Goal: Task Accomplishment & Management: Manage account settings

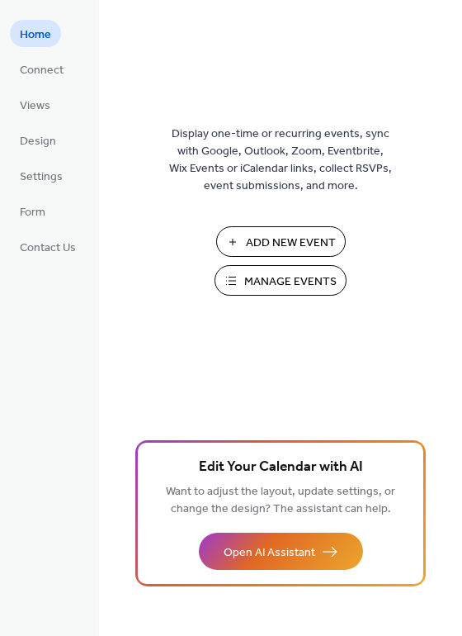
click at [239, 280] on button "Manage Events" at bounding box center [281, 280] width 132 height 31
click at [45, 142] on span "Design" at bounding box center [38, 141] width 36 height 17
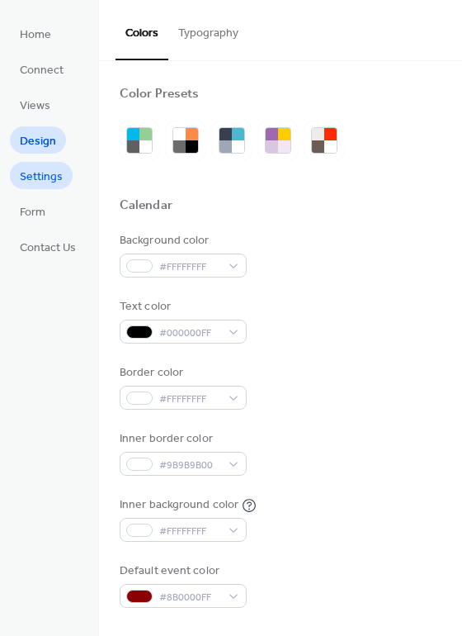
click at [41, 173] on span "Settings" at bounding box center [41, 176] width 43 height 17
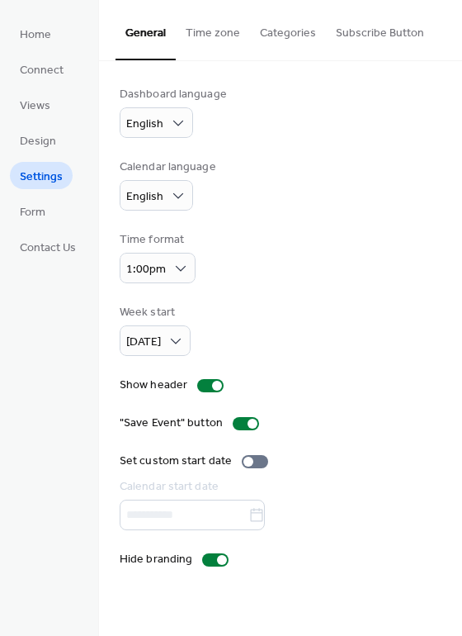
click at [208, 26] on button "Time zone" at bounding box center [213, 29] width 74 height 59
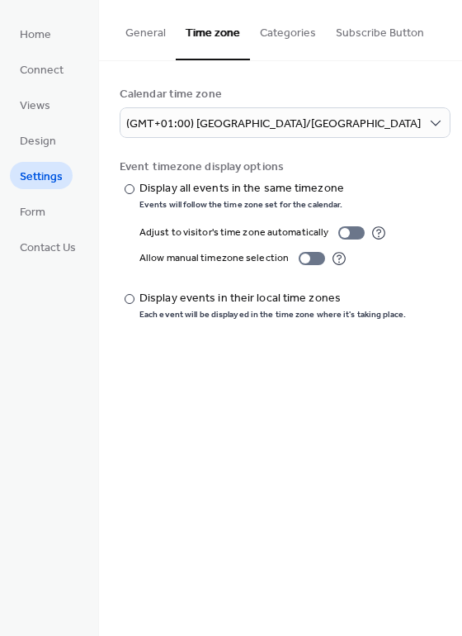
click at [284, 31] on button "Categories" at bounding box center [288, 29] width 76 height 59
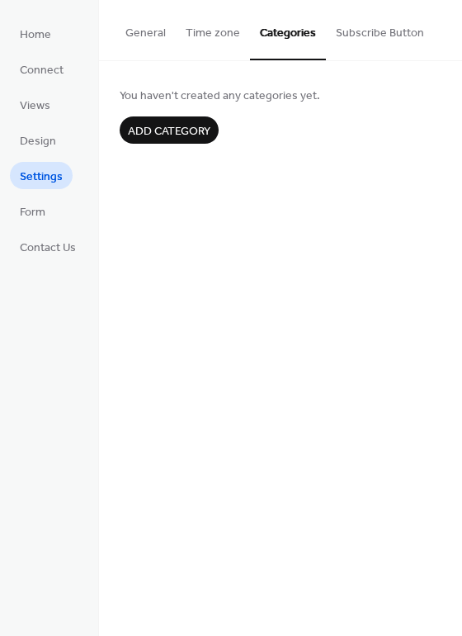
click at [368, 31] on button "Subscribe Button" at bounding box center [380, 29] width 108 height 59
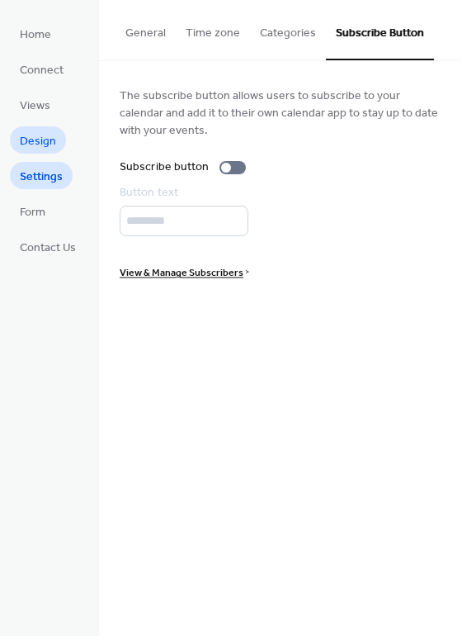
click at [44, 133] on span "Design" at bounding box center [38, 141] width 36 height 17
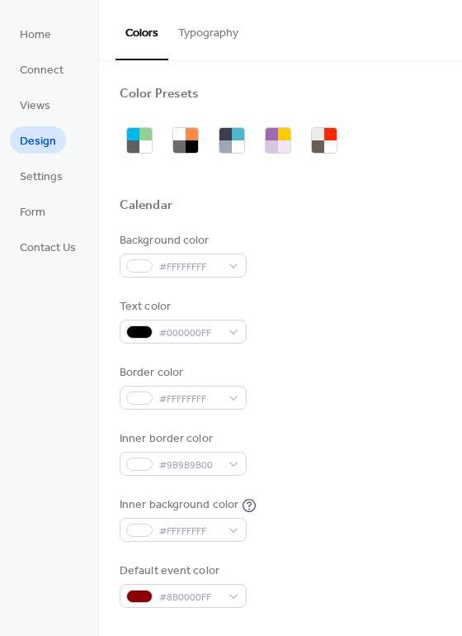
click at [215, 29] on button "Typography" at bounding box center [208, 29] width 80 height 59
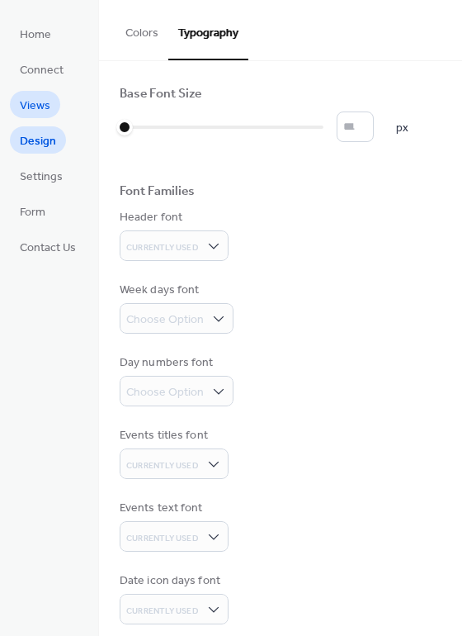
click at [50, 102] on link "Views" at bounding box center [35, 104] width 50 height 27
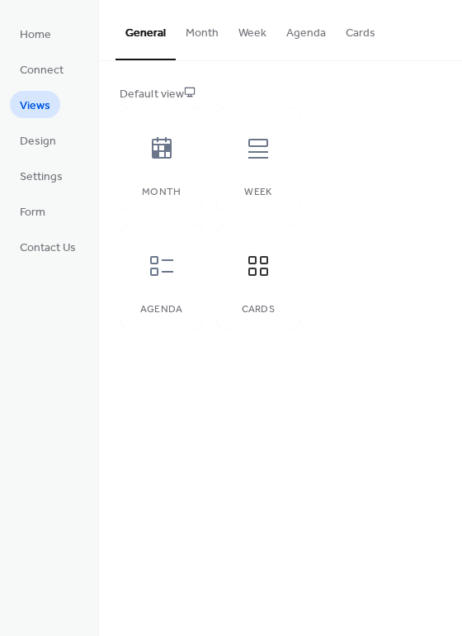
click at [357, 33] on button "Cards" at bounding box center [361, 29] width 50 height 59
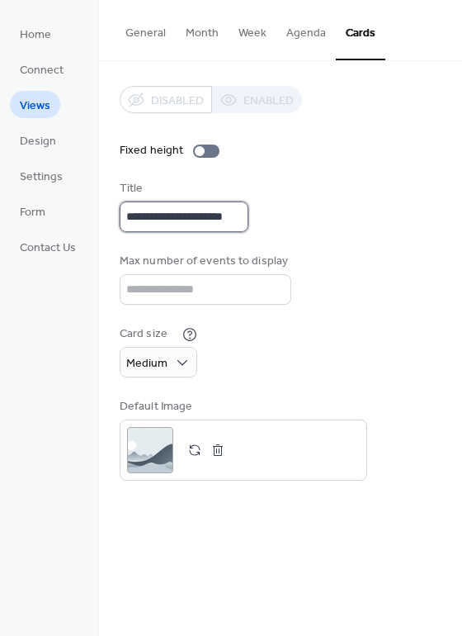
click at [229, 211] on input "**********" at bounding box center [184, 216] width 129 height 31
drag, startPoint x: 229, startPoint y: 211, endPoint x: 113, endPoint y: 212, distance: 116.4
click at [113, 212] on div "**********" at bounding box center [280, 283] width 363 height 444
type input "**********"
click at [418, 171] on div "**********" at bounding box center [281, 283] width 322 height 395
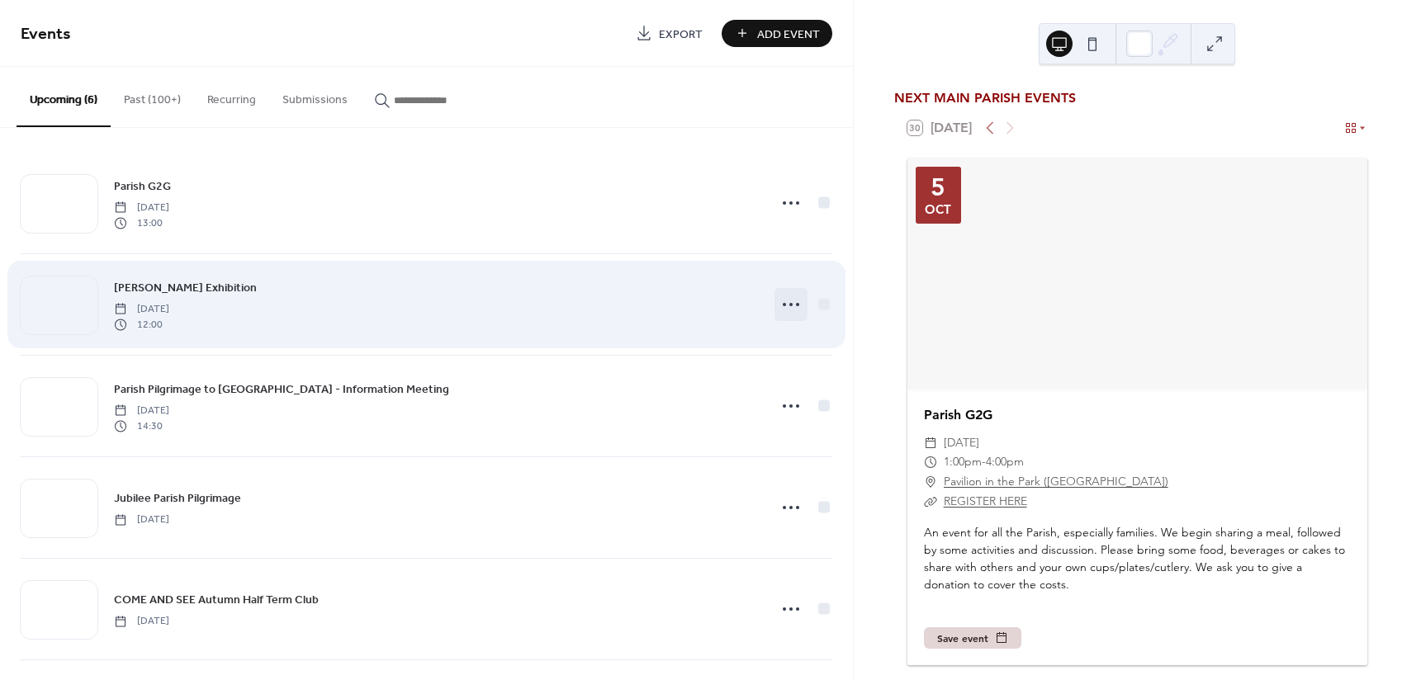
click at [780, 306] on icon at bounding box center [791, 304] width 26 height 26
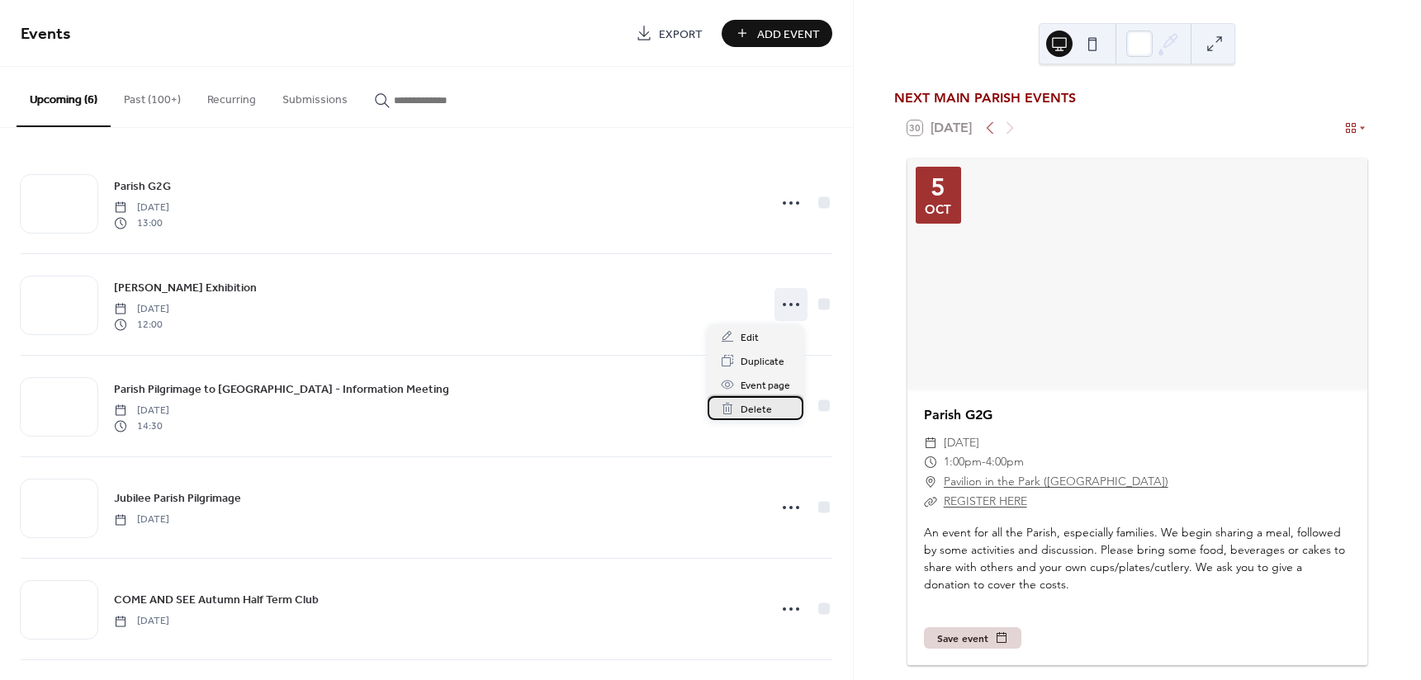
click at [744, 411] on span "Delete" at bounding box center [755, 409] width 31 height 17
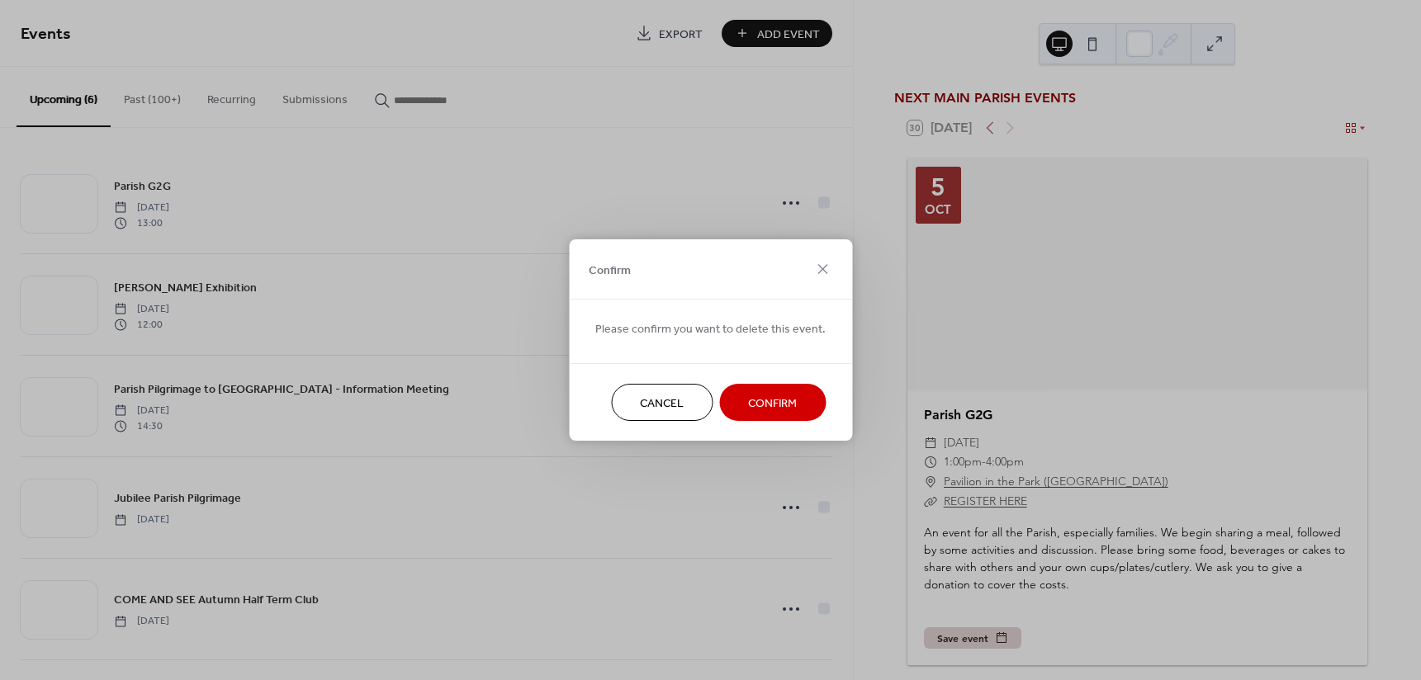
click at [773, 398] on span "Confirm" at bounding box center [772, 403] width 49 height 17
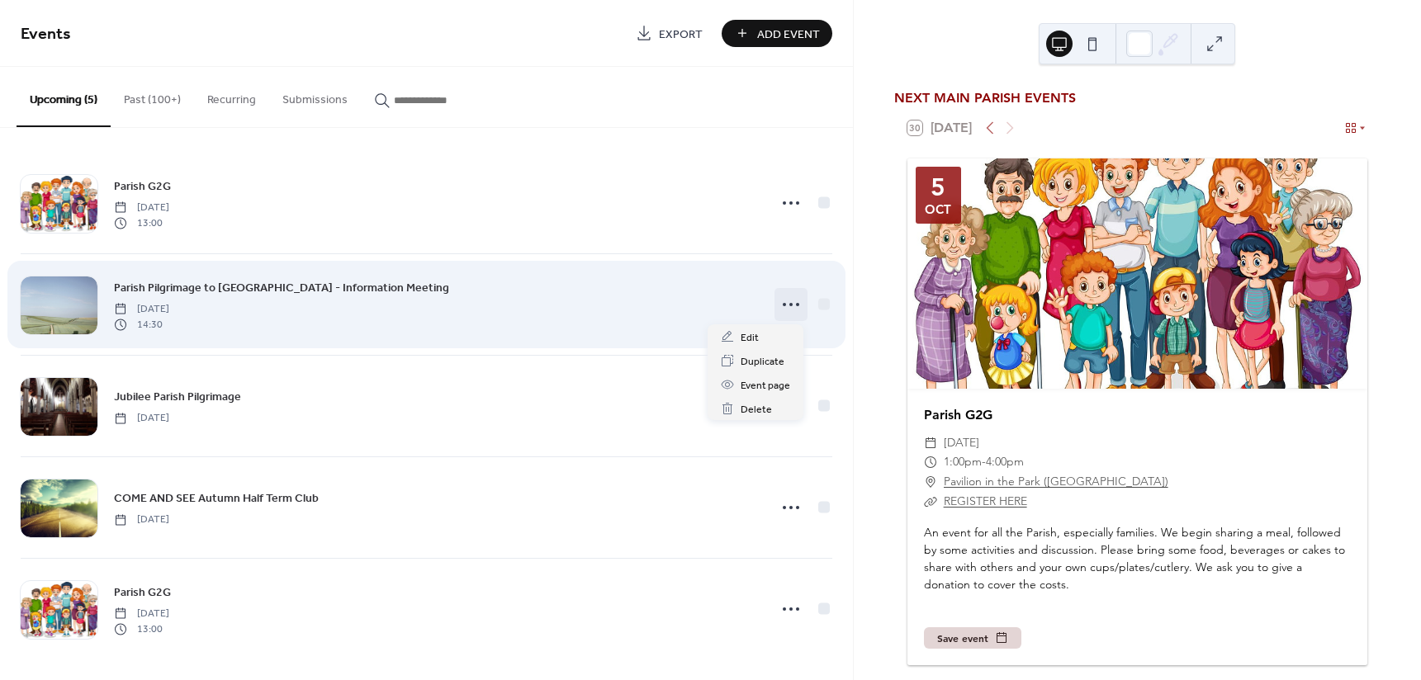
click at [792, 306] on icon at bounding box center [791, 304] width 26 height 26
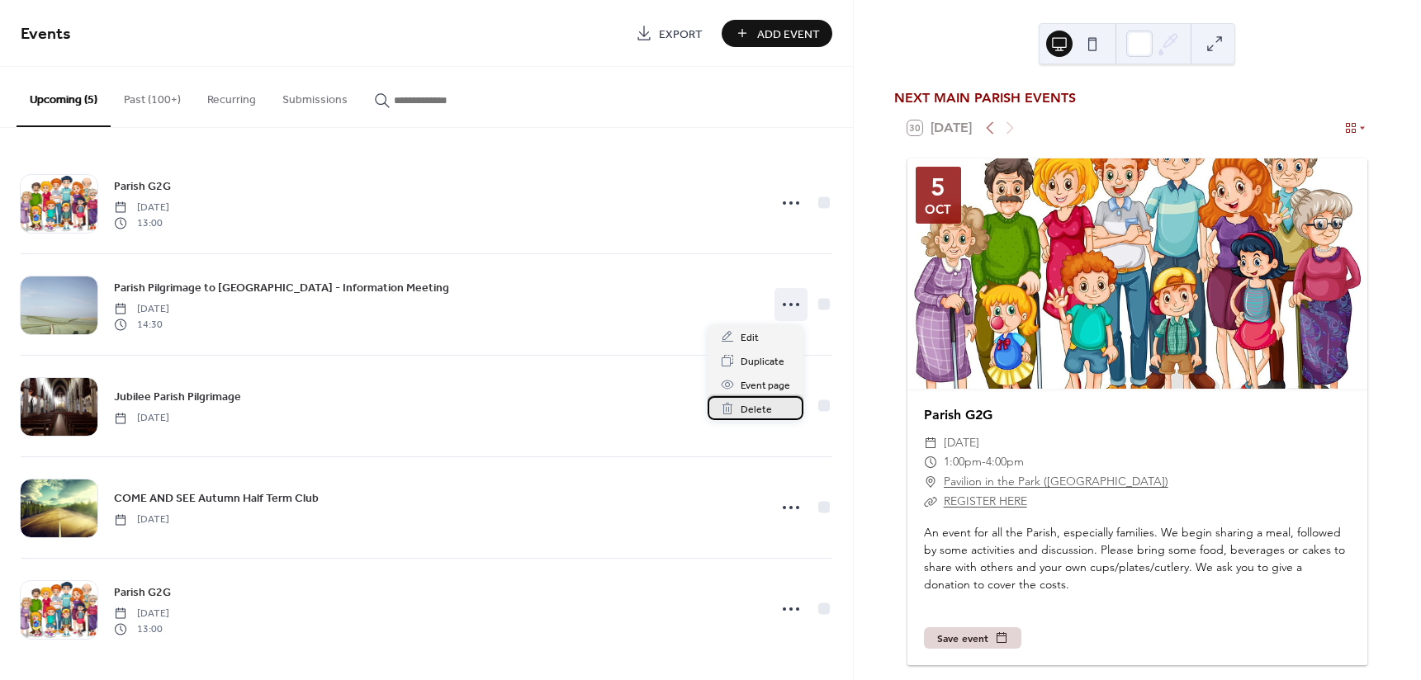
click at [748, 411] on span "Delete" at bounding box center [755, 409] width 31 height 17
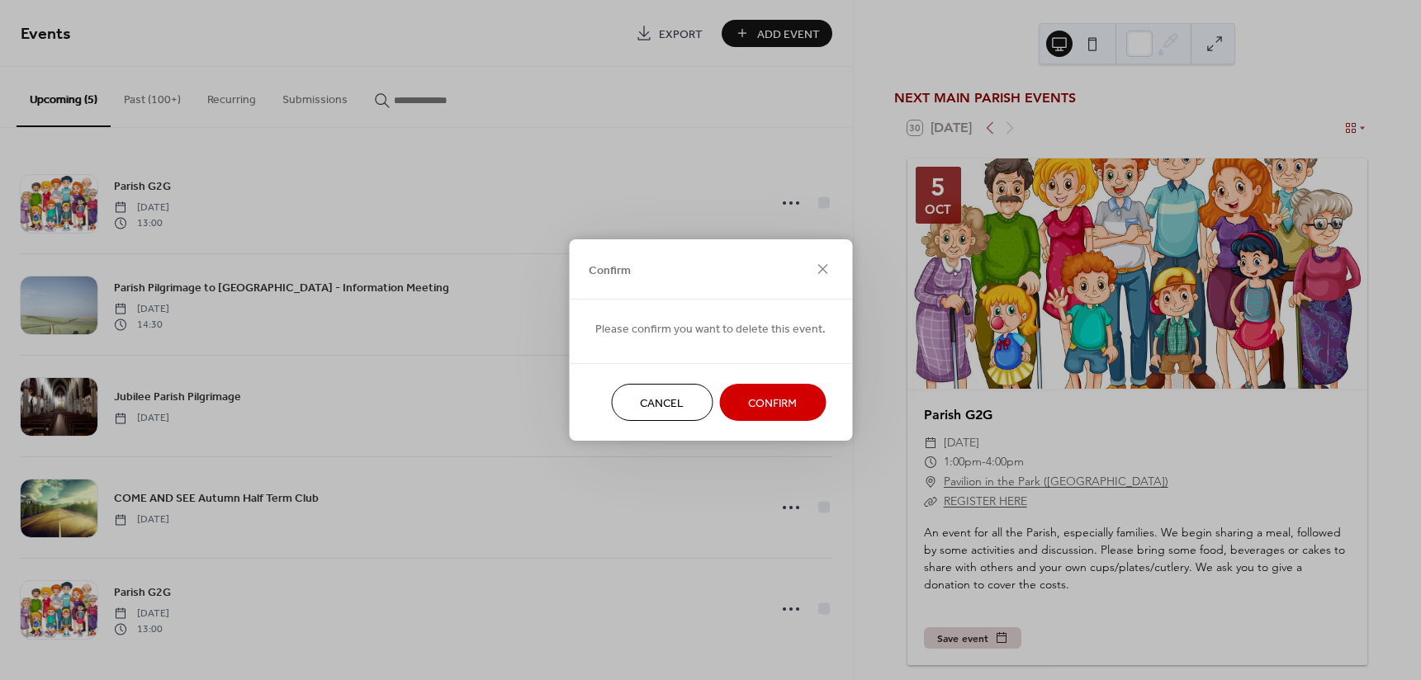
click at [769, 402] on span "Confirm" at bounding box center [772, 403] width 49 height 17
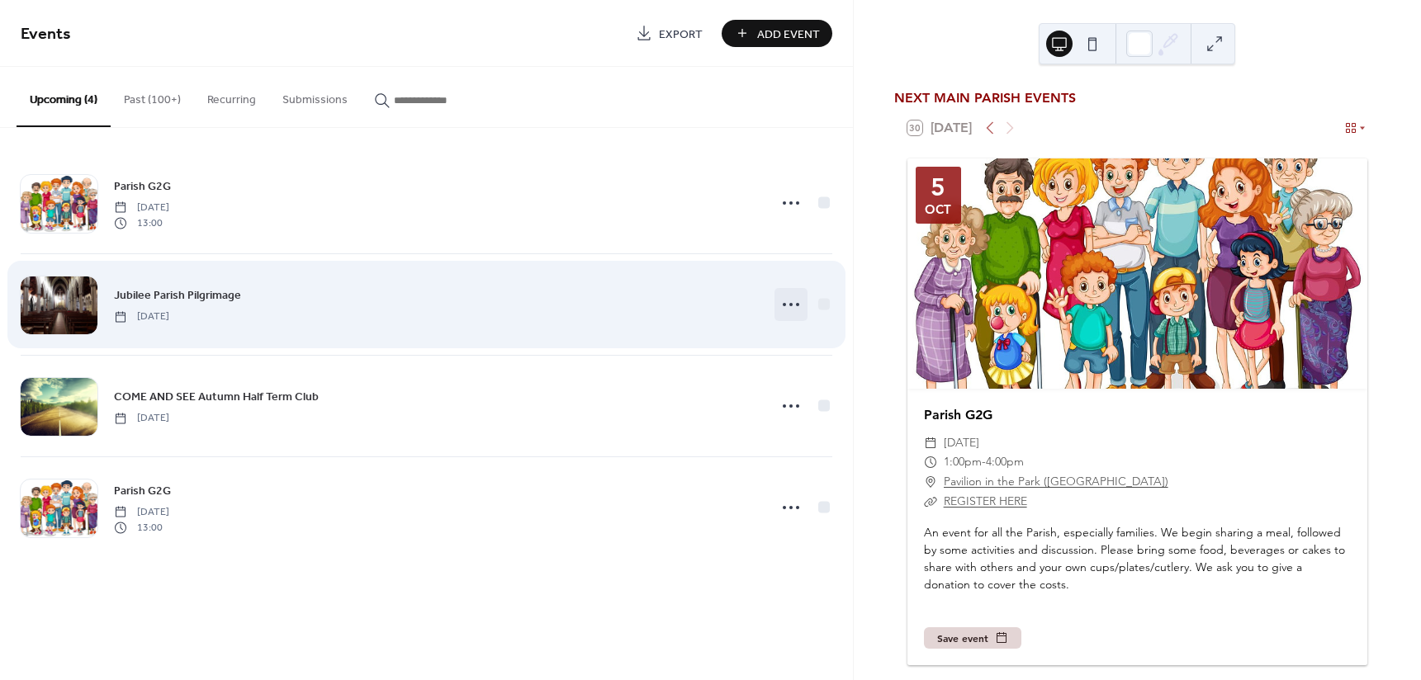
click at [790, 304] on circle at bounding box center [790, 304] width 3 height 3
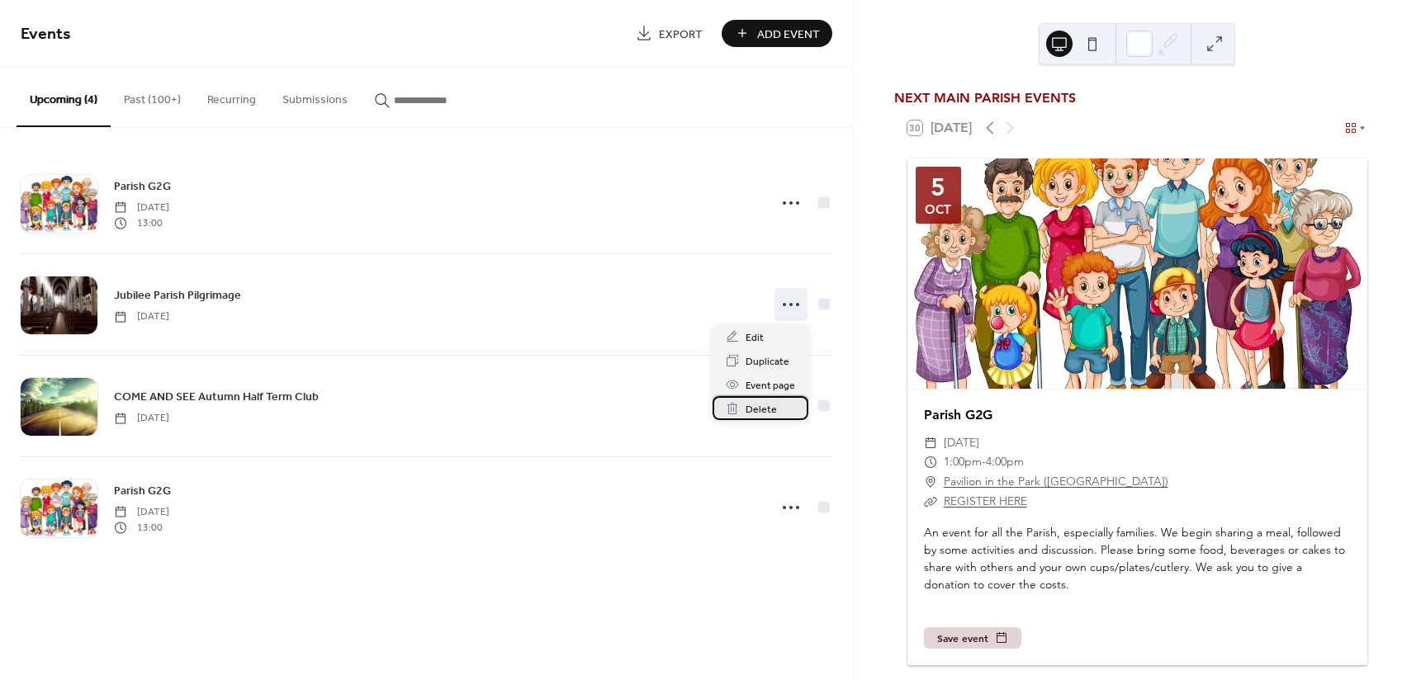
click at [773, 409] on span "Delete" at bounding box center [760, 409] width 31 height 17
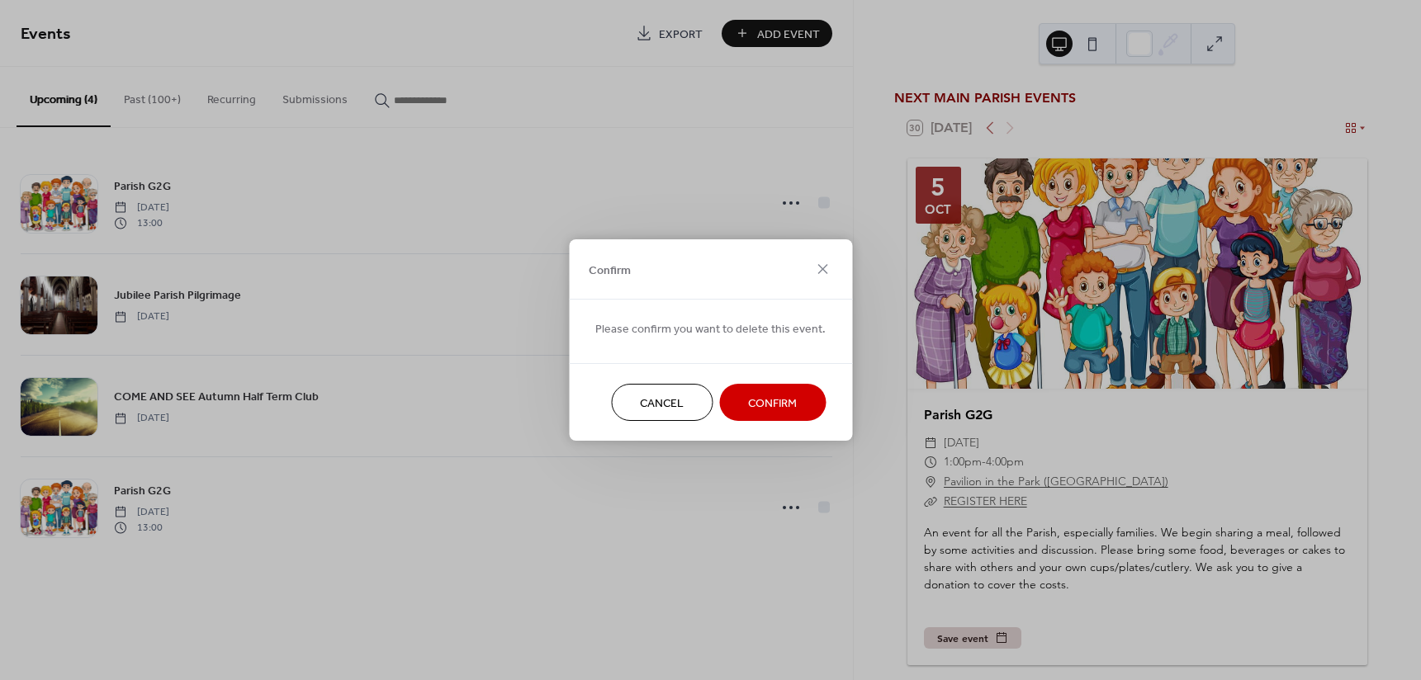
click at [775, 403] on span "Confirm" at bounding box center [772, 403] width 49 height 17
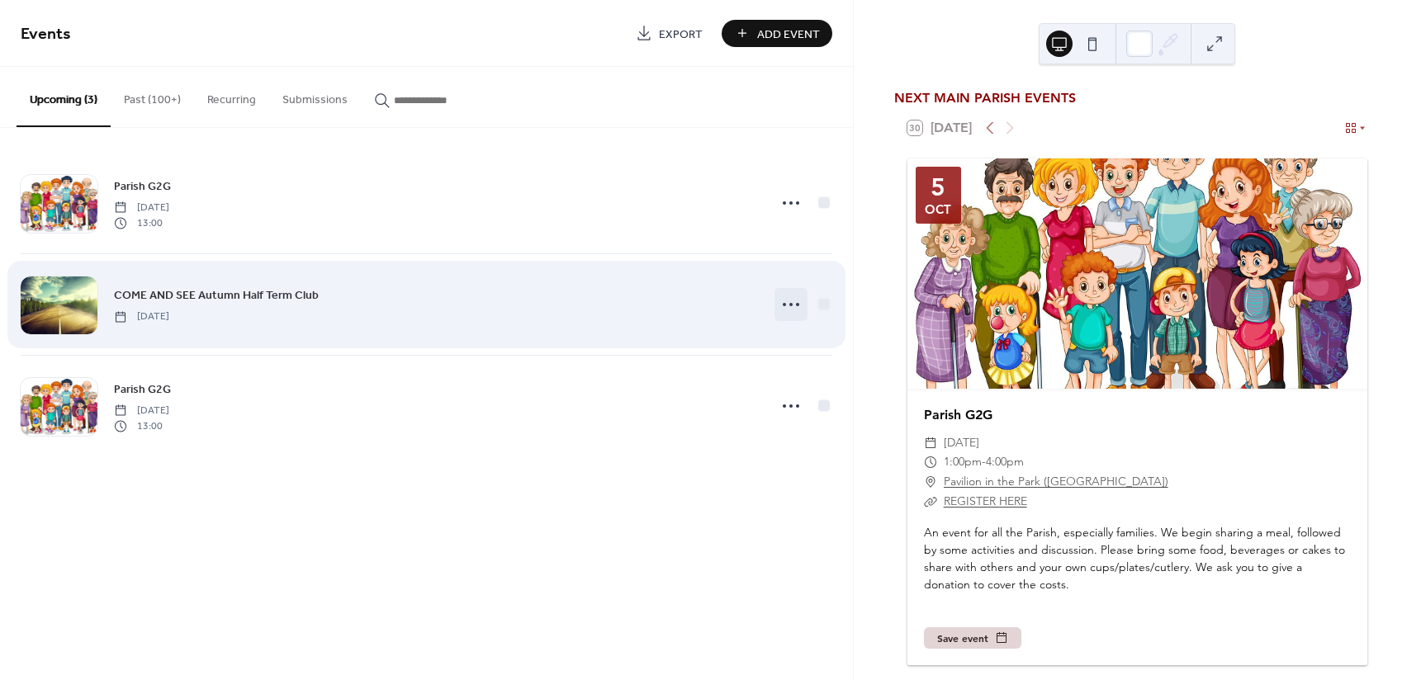
click at [786, 299] on icon at bounding box center [791, 304] width 26 height 26
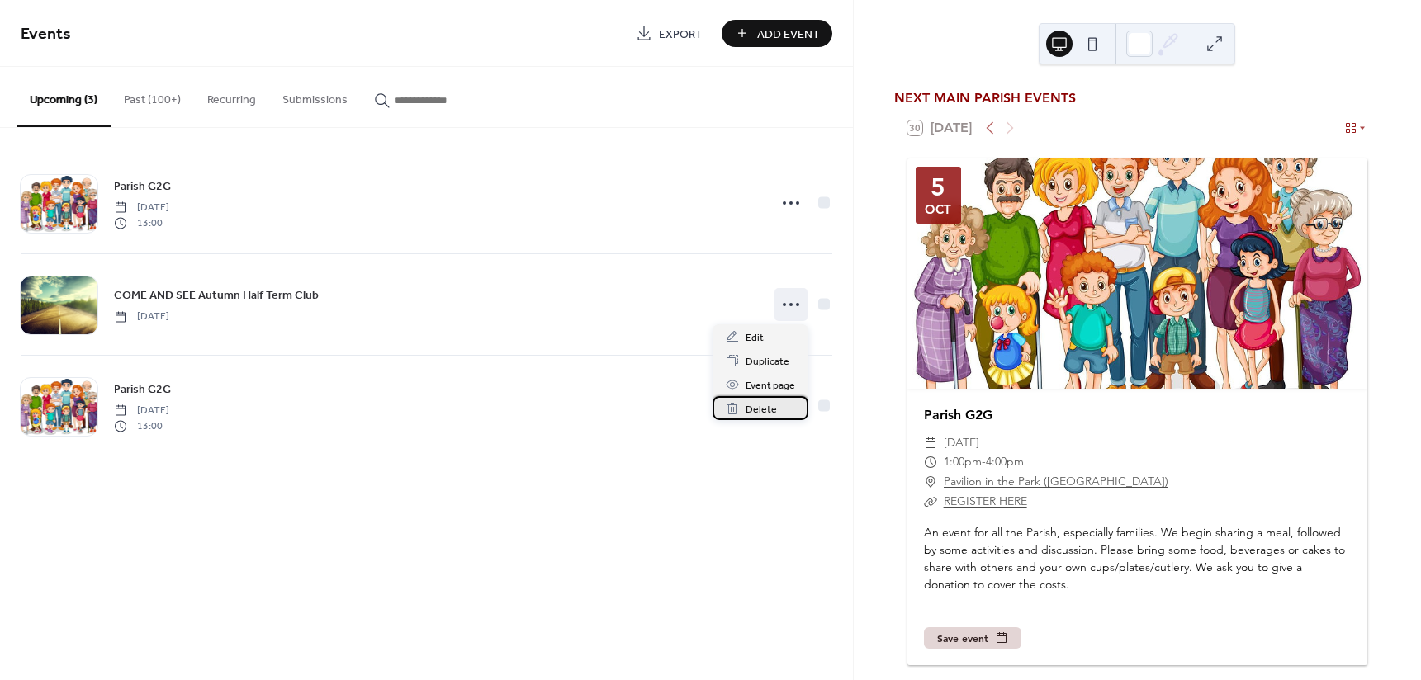
click at [771, 415] on span "Delete" at bounding box center [760, 409] width 31 height 17
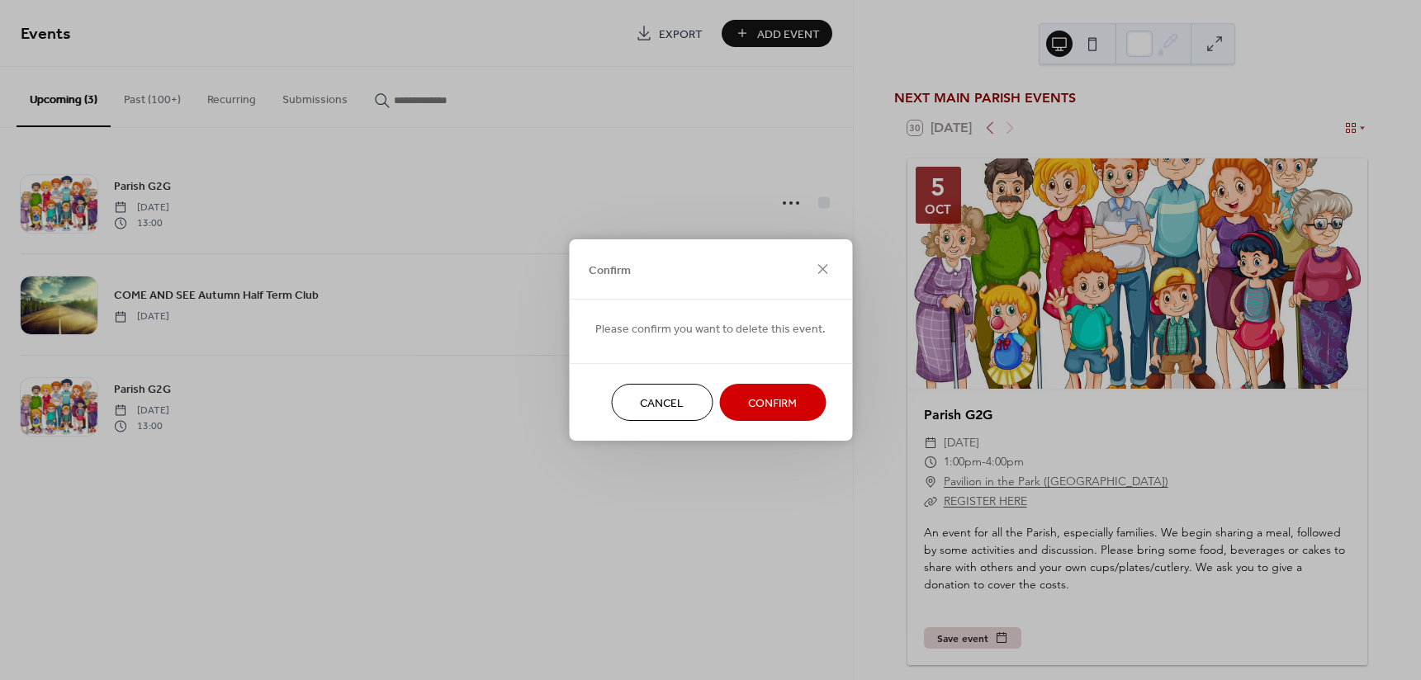
click at [778, 401] on span "Confirm" at bounding box center [772, 403] width 49 height 17
